Goal: Check status: Check status

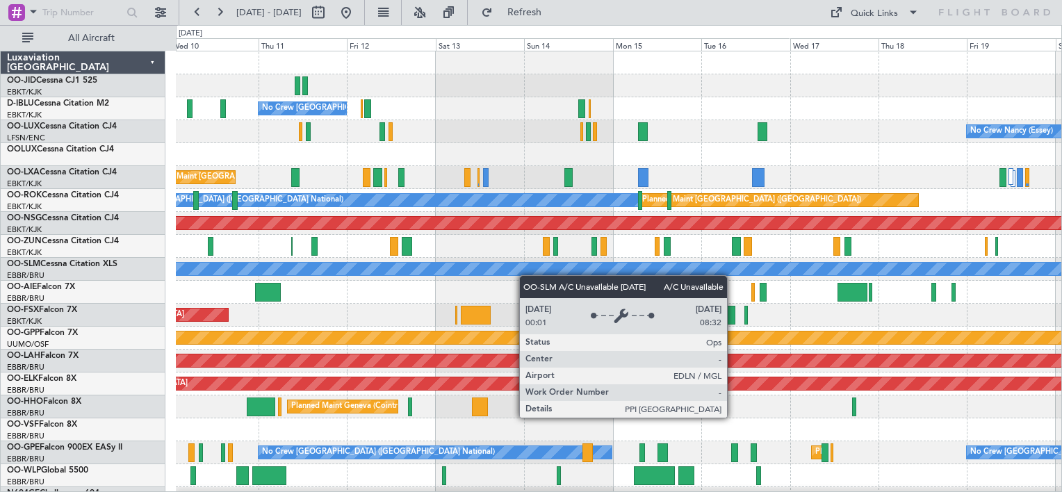
click at [492, 264] on div "No Crew [GEOGRAPHIC_DATA] ([GEOGRAPHIC_DATA] National) No Crew [PERSON_NAME] ([…" at bounding box center [619, 280] width 886 height 459
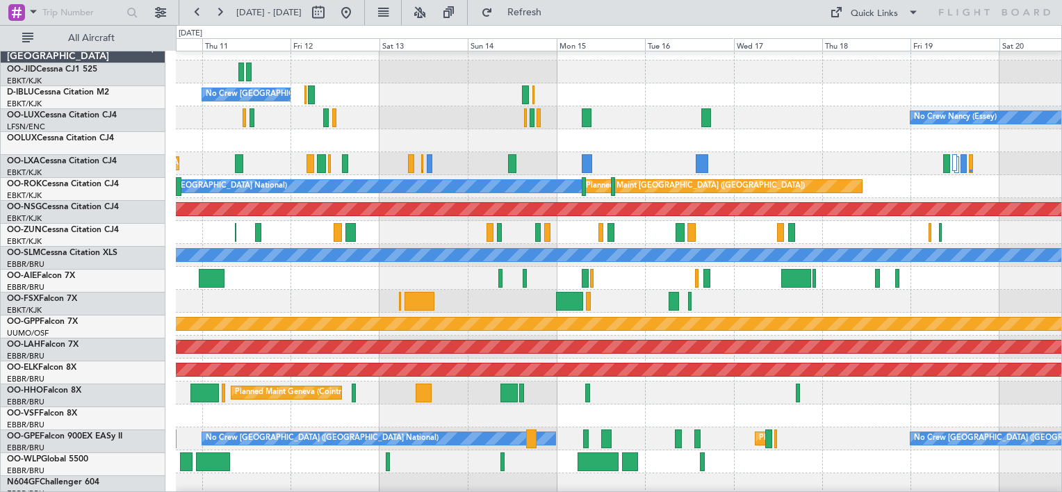
scroll to position [17, 0]
